Goal: Task Accomplishment & Management: Use online tool/utility

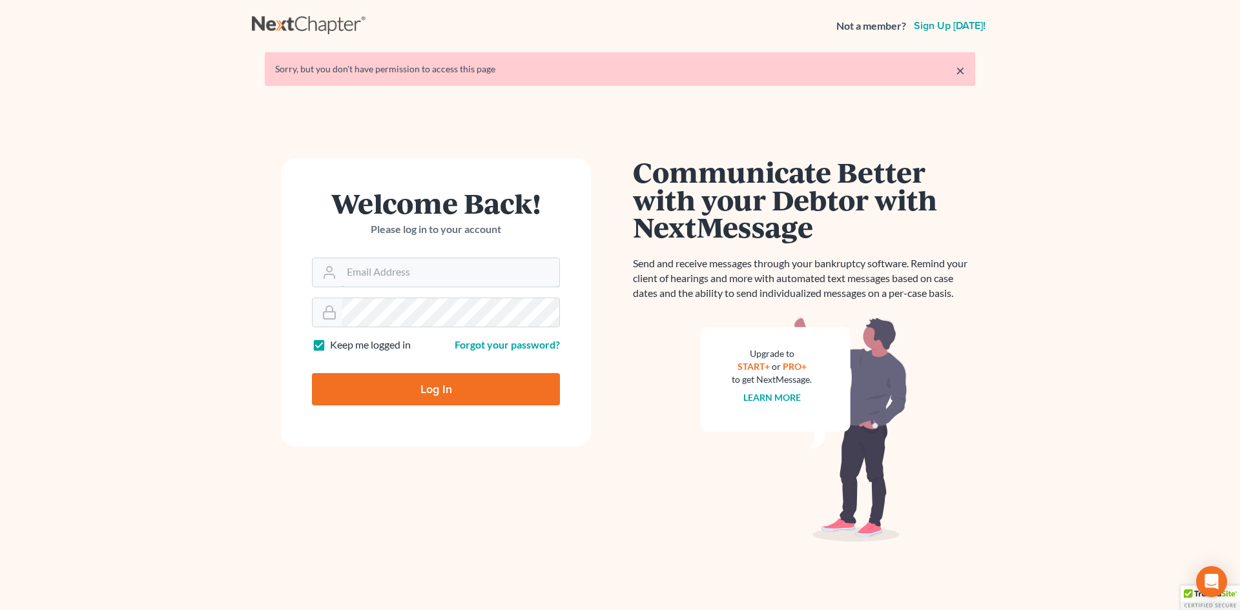
type input "[EMAIL_ADDRESS][DOMAIN_NAME]"
click at [419, 388] on input "Log In" at bounding box center [436, 389] width 248 height 32
type input "Thinking..."
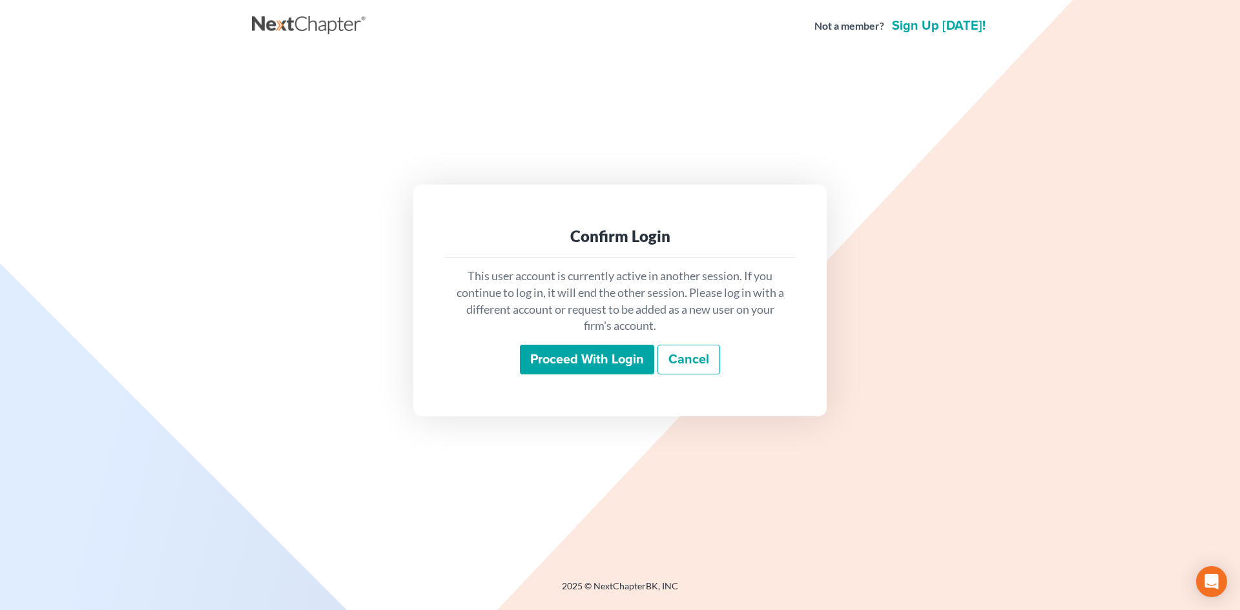
click at [624, 353] on input "Proceed with login" at bounding box center [587, 360] width 134 height 30
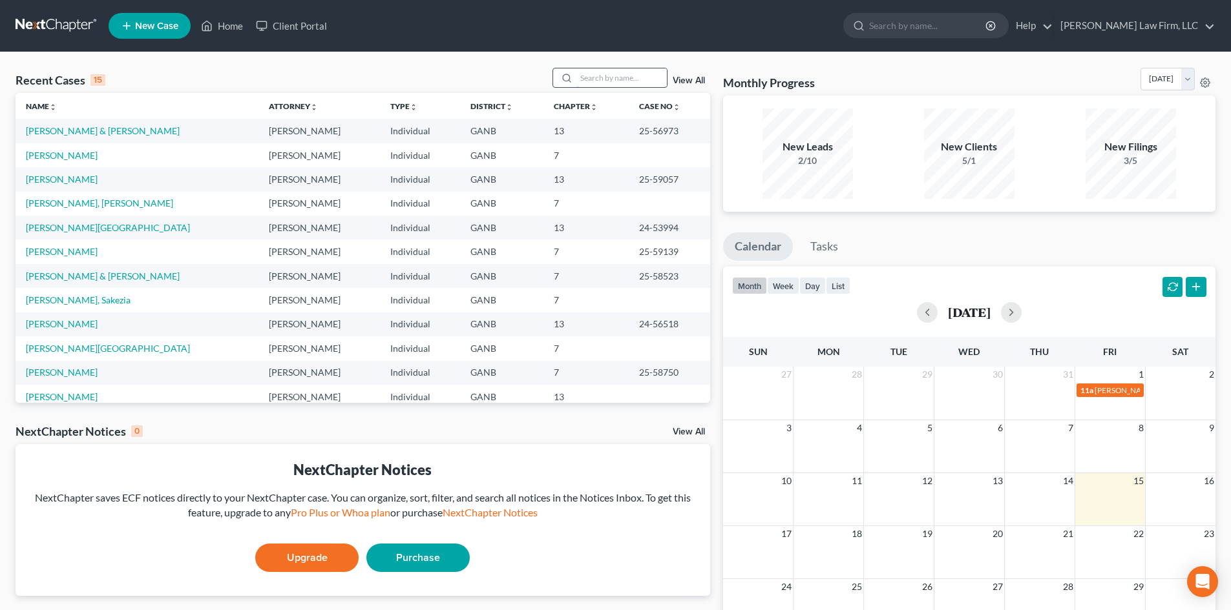
click at [616, 77] on input "search" at bounding box center [621, 77] width 90 height 19
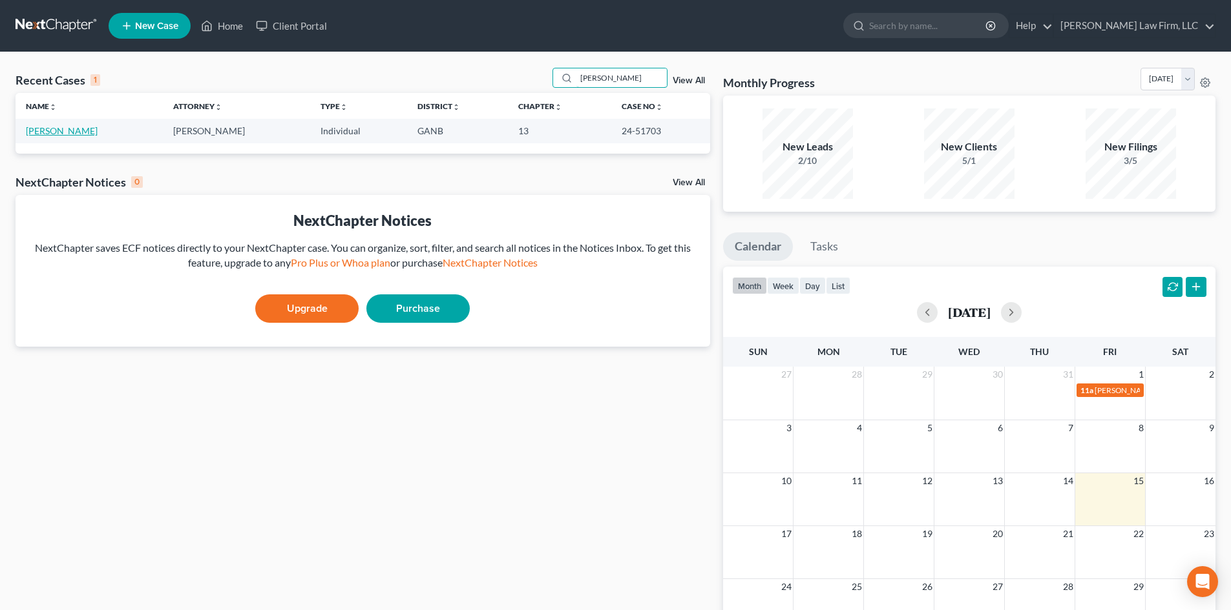
type input "[PERSON_NAME]"
click at [48, 130] on link "[PERSON_NAME]" at bounding box center [62, 130] width 72 height 11
select select "6"
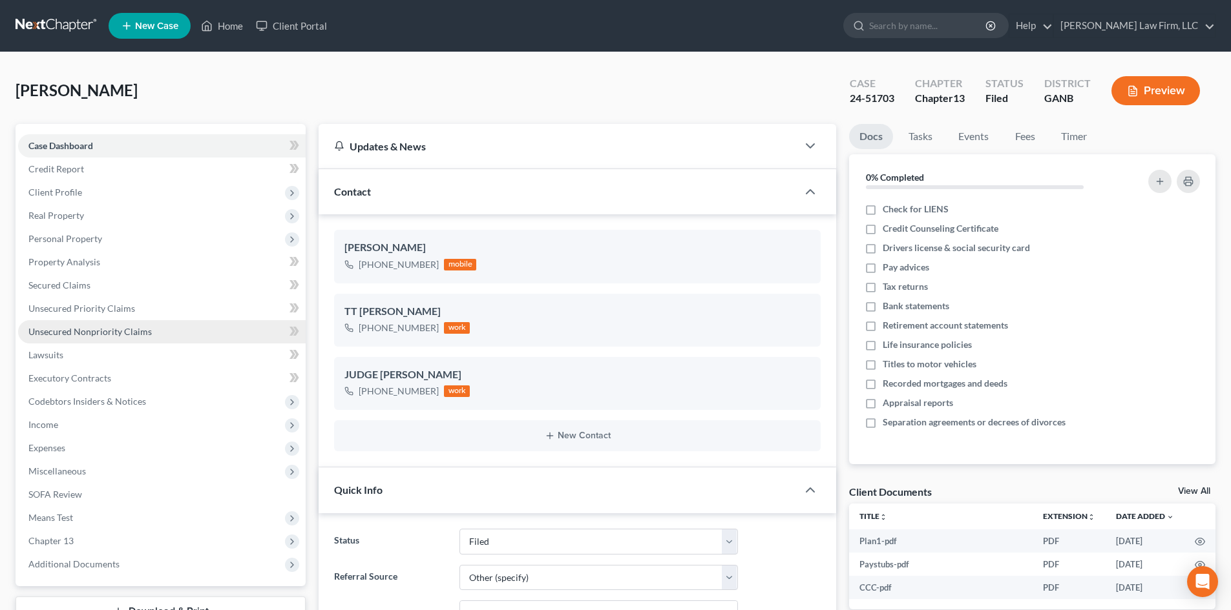
click at [57, 331] on span "Unsecured Nonpriority Claims" at bounding box center [89, 331] width 123 height 11
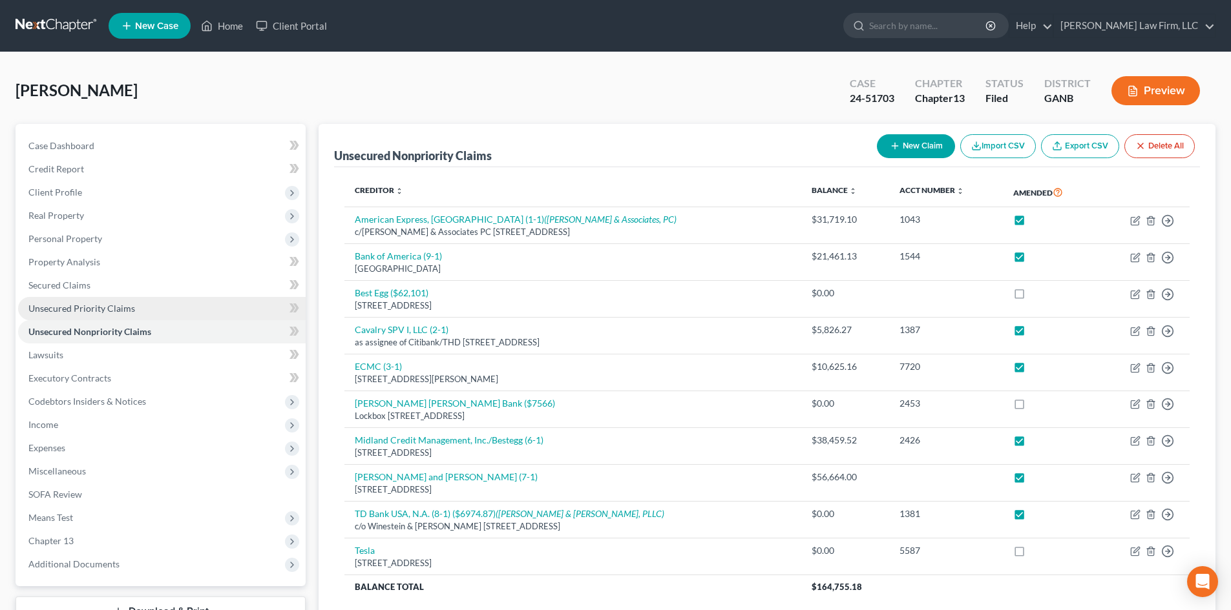
click at [67, 304] on span "Unsecured Priority Claims" at bounding box center [81, 308] width 107 height 11
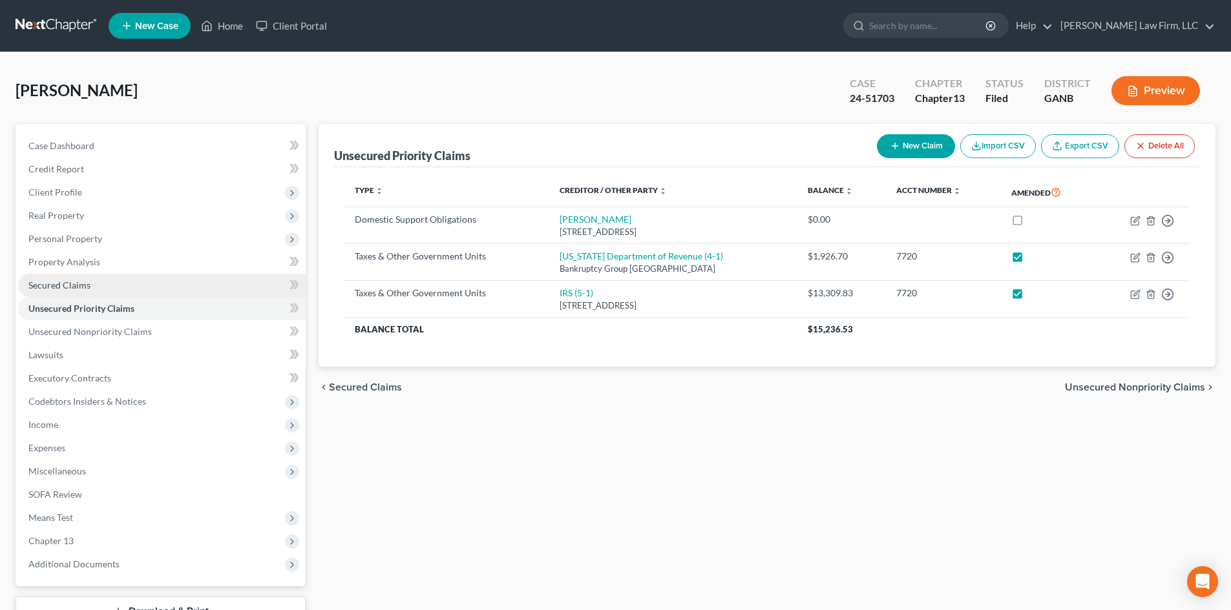
click at [66, 274] on link "Secured Claims" at bounding box center [161, 285] width 287 height 23
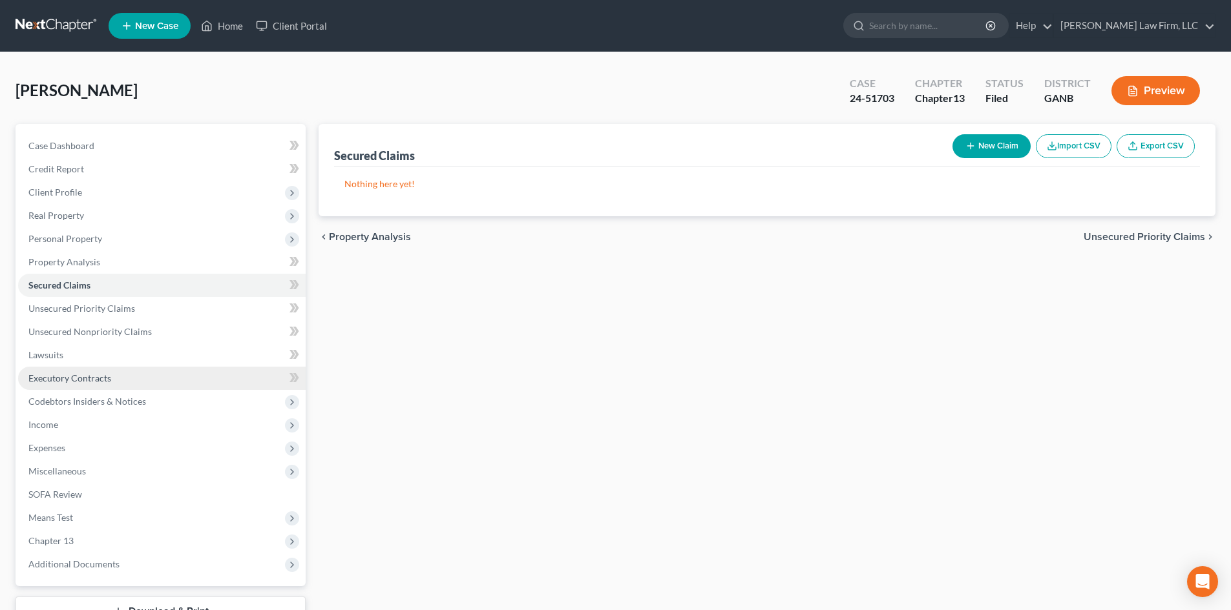
click at [77, 379] on span "Executory Contracts" at bounding box center [69, 378] width 83 height 11
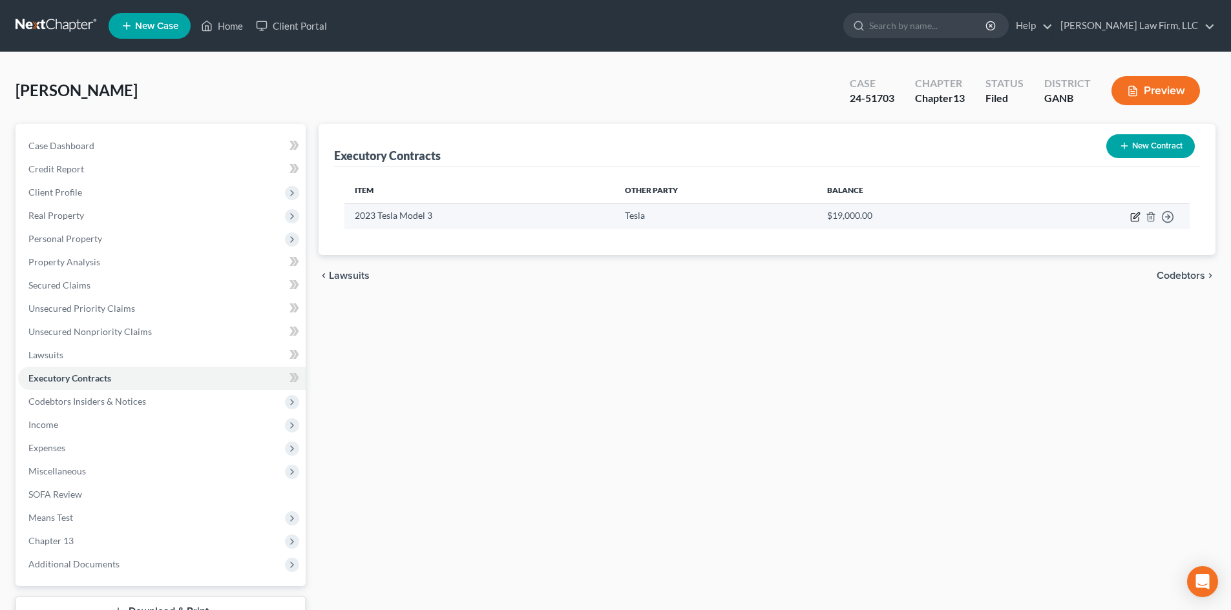
click at [1132, 217] on icon "button" at bounding box center [1135, 217] width 10 height 10
select select "3"
select select "4"
select select "0"
select select "1"
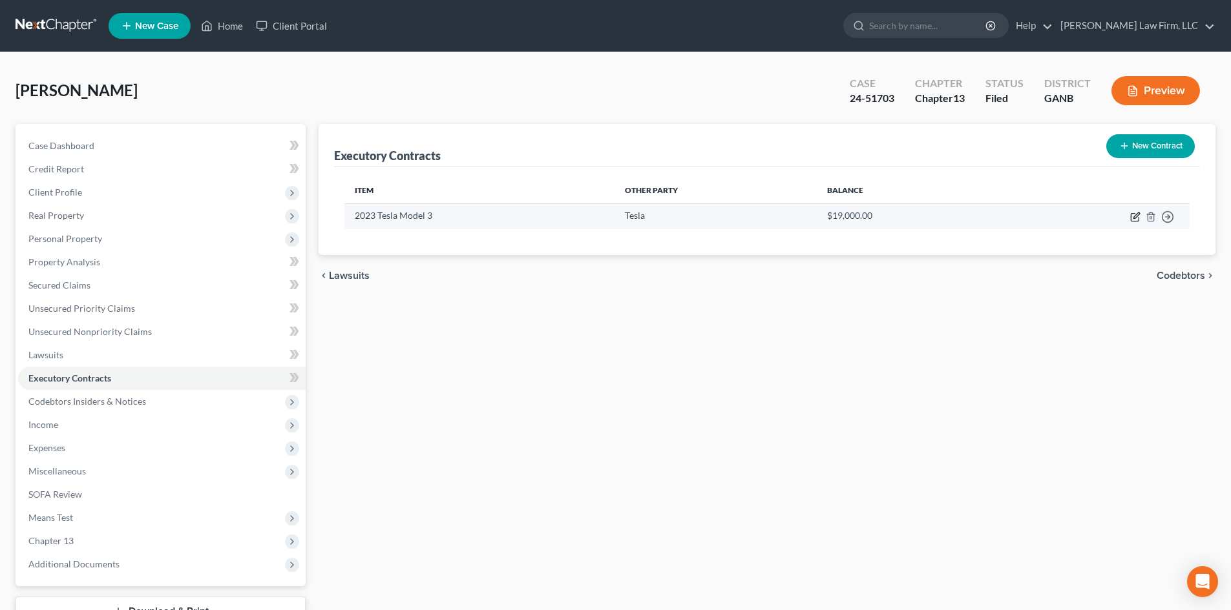
select select "0"
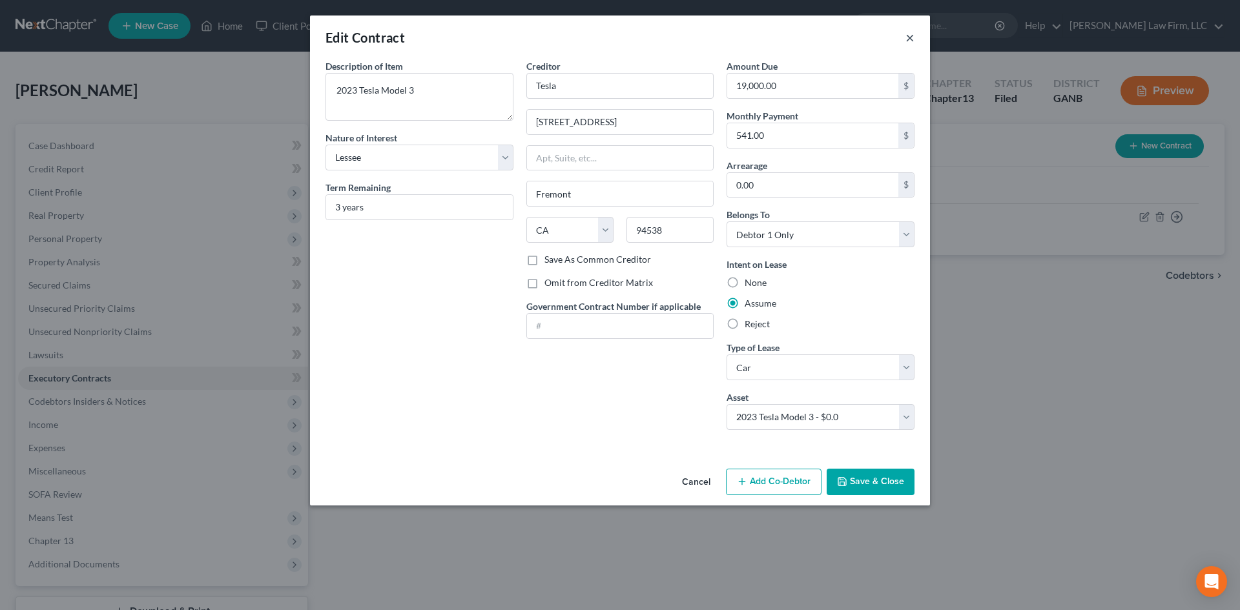
click at [911, 39] on button "×" at bounding box center [910, 38] width 9 height 16
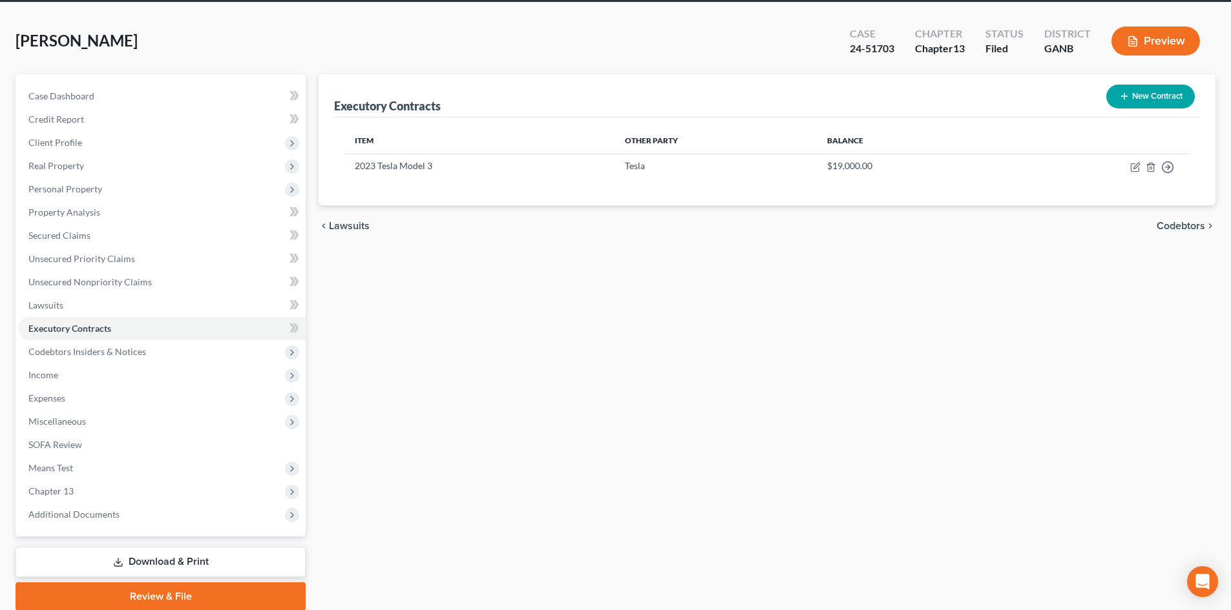
scroll to position [86, 0]
